Goal: Task Accomplishment & Management: Manage account settings

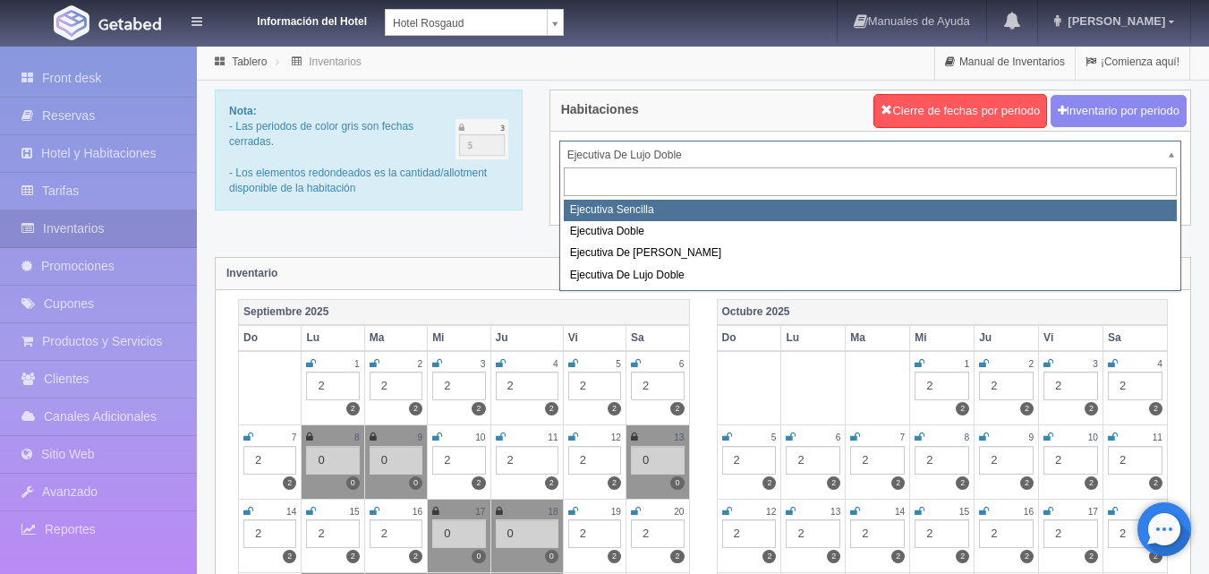
select select "1737"
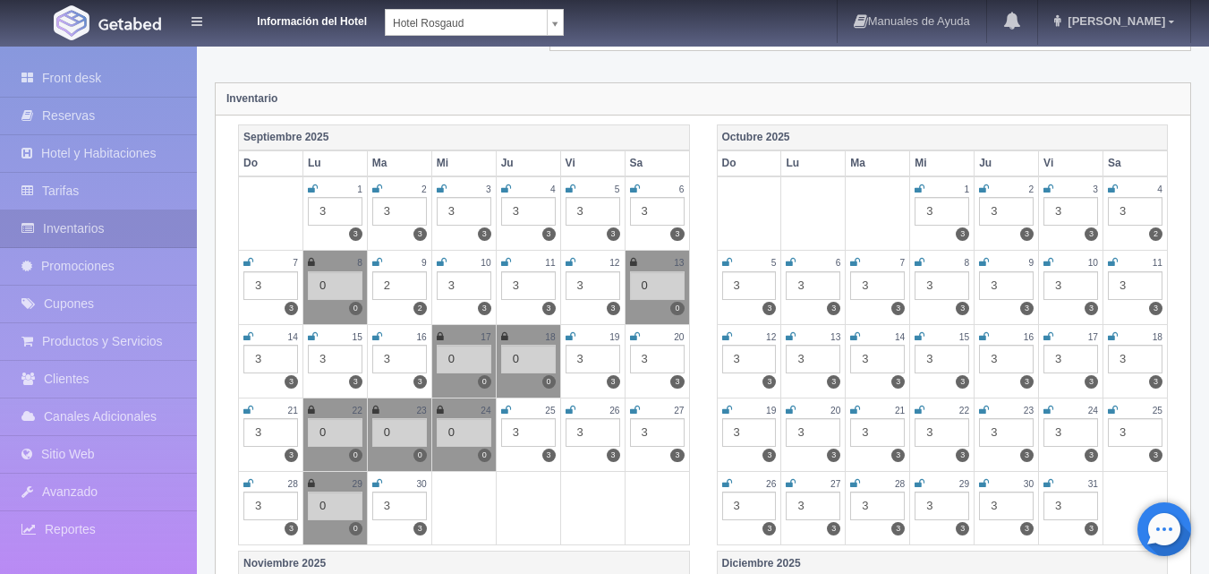
scroll to position [179, 0]
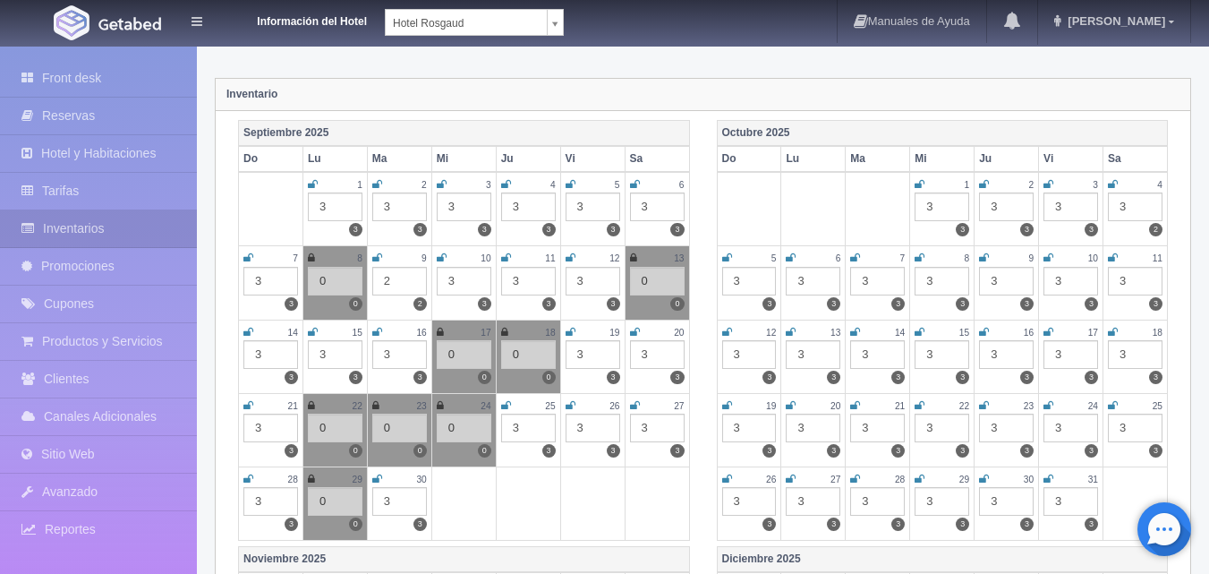
click at [525, 433] on div "3" at bounding box center [528, 428] width 55 height 29
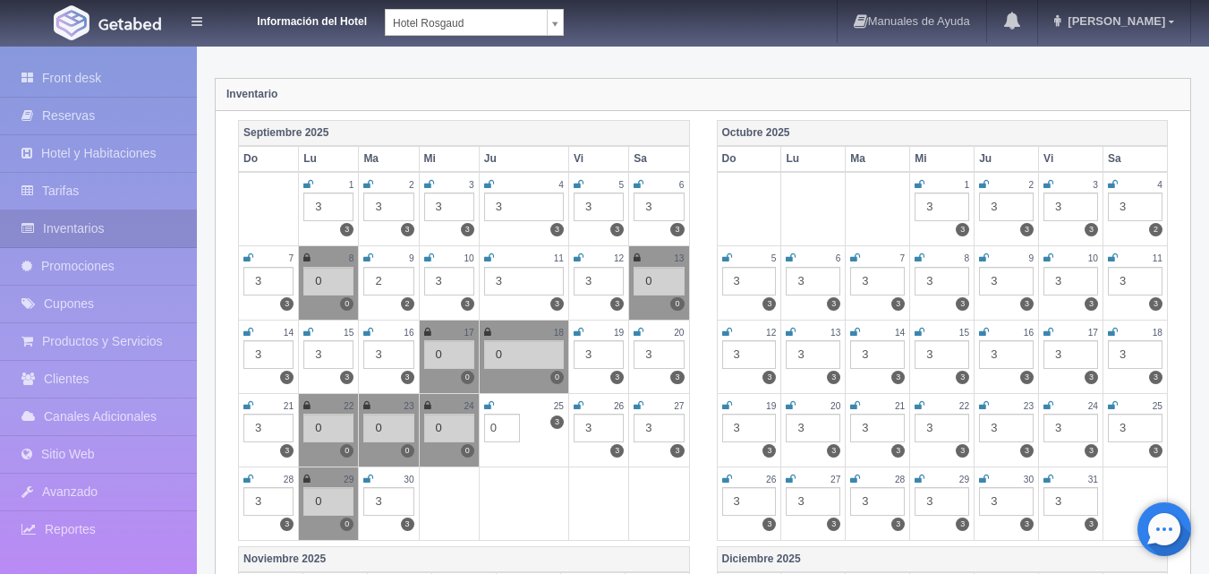
type input "0"
click at [489, 402] on icon at bounding box center [489, 405] width 10 height 11
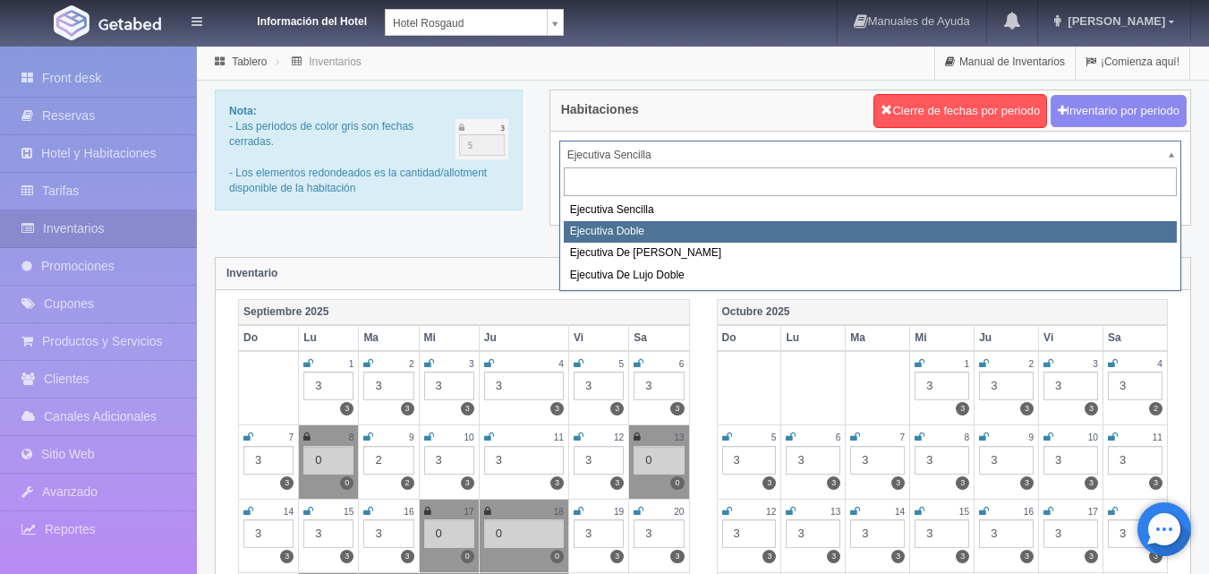
select select "1750"
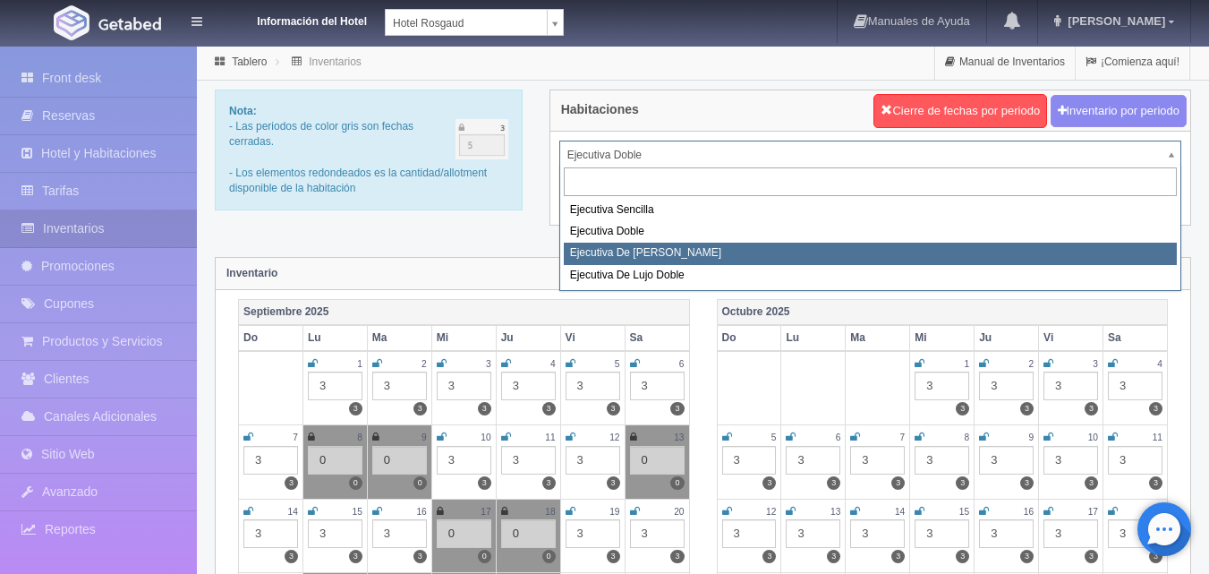
select select "1817"
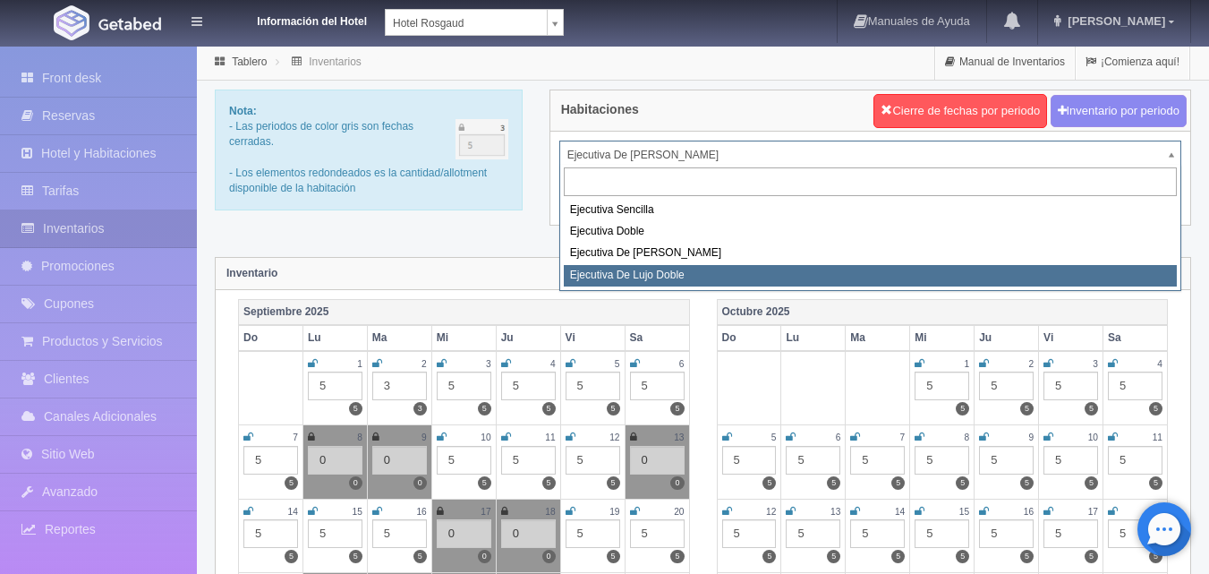
select select "1845"
